Goal: Transaction & Acquisition: Purchase product/service

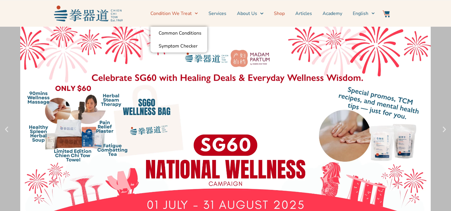
click at [281, 15] on link "Shop" at bounding box center [279, 13] width 11 height 15
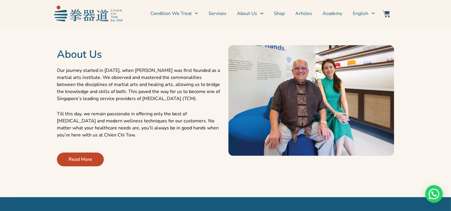
scroll to position [244, 0]
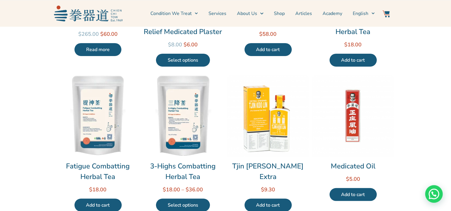
scroll to position [160, 0]
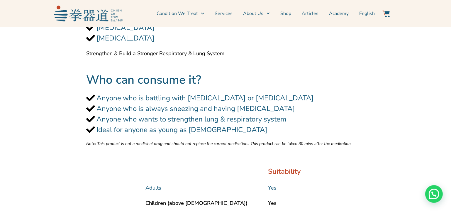
scroll to position [453, 0]
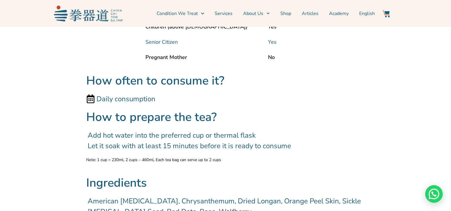
scroll to position [400, 0]
